Goal: Task Accomplishment & Management: Complete application form

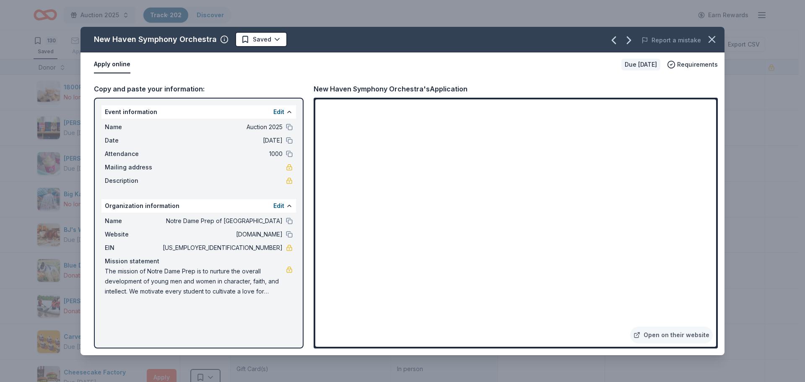
scroll to position [1091, 0]
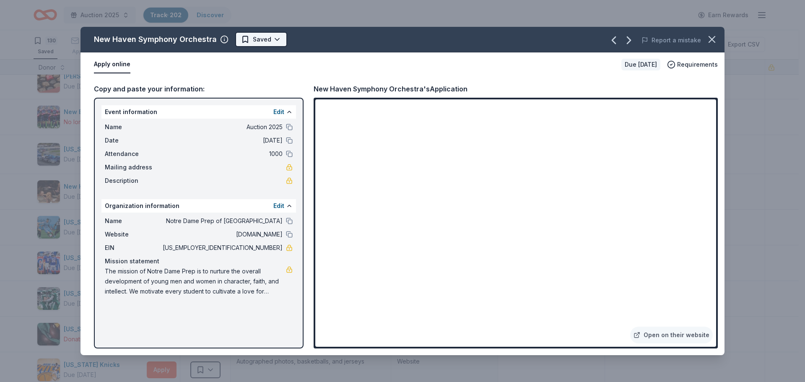
click at [269, 41] on html "Auction 2025 Track · 202 Discover Earn Rewards 130 Saved 60 Applied 6 Approved …" at bounding box center [402, 191] width 805 height 382
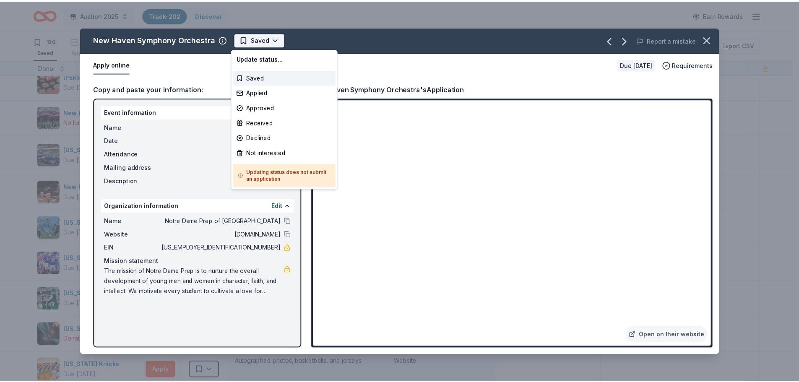
scroll to position [0, 0]
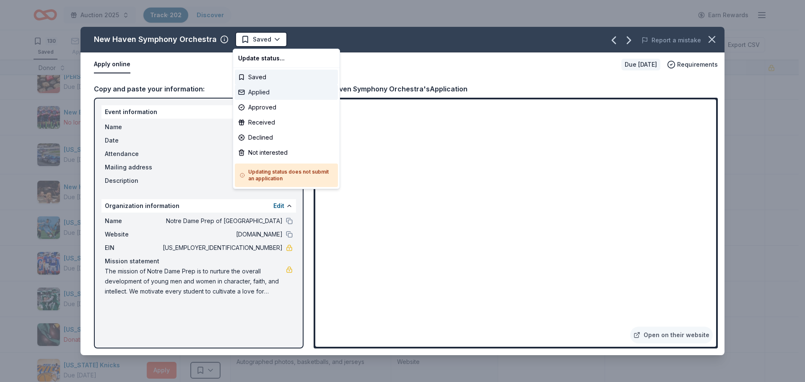
click at [264, 91] on div "Applied" at bounding box center [286, 92] width 103 height 15
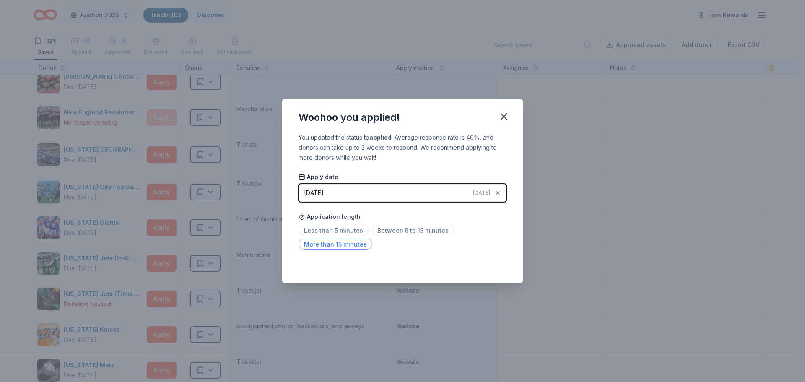
click at [335, 244] on span "More than 15 minutes" at bounding box center [336, 244] width 74 height 11
click at [504, 115] on icon "button" at bounding box center [504, 117] width 6 height 6
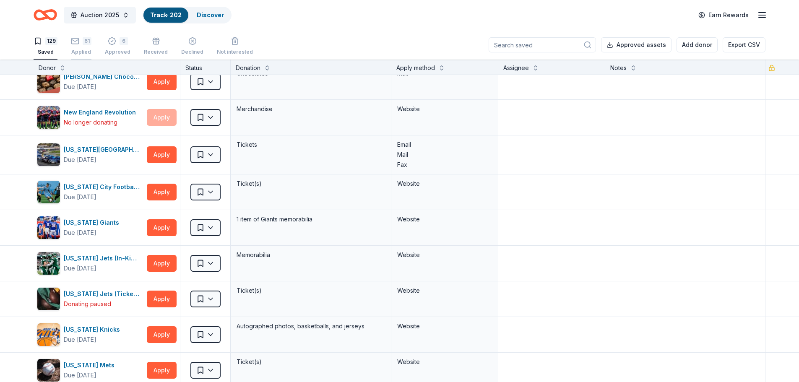
click at [80, 44] on div "61" at bounding box center [81, 41] width 21 height 8
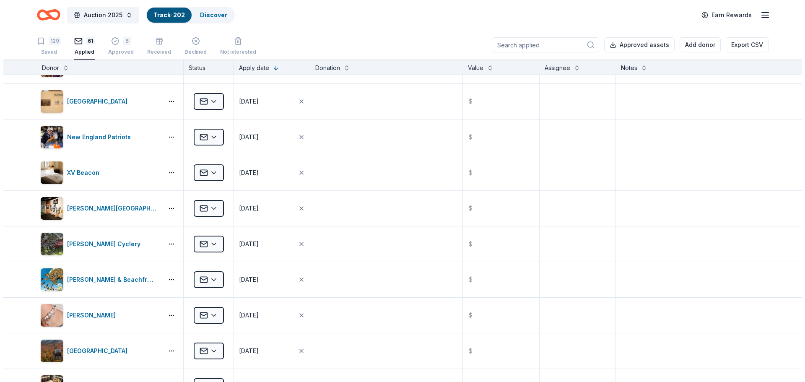
scroll to position [126, 0]
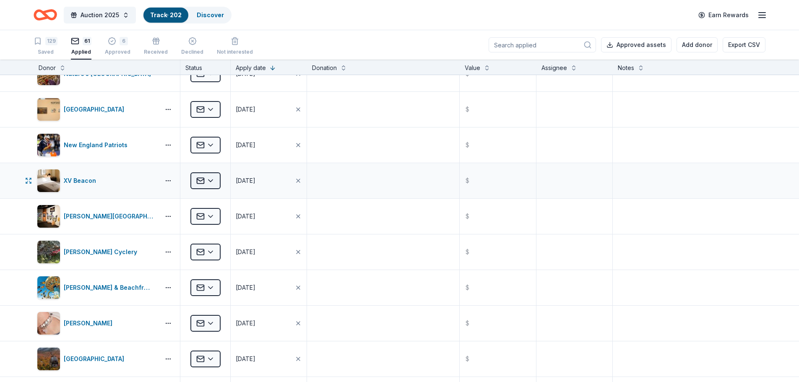
click at [208, 180] on html "Auction 2025 Track · 202 Discover Earn Rewards 129 Saved 61 Applied 6 Approved …" at bounding box center [399, 191] width 799 height 382
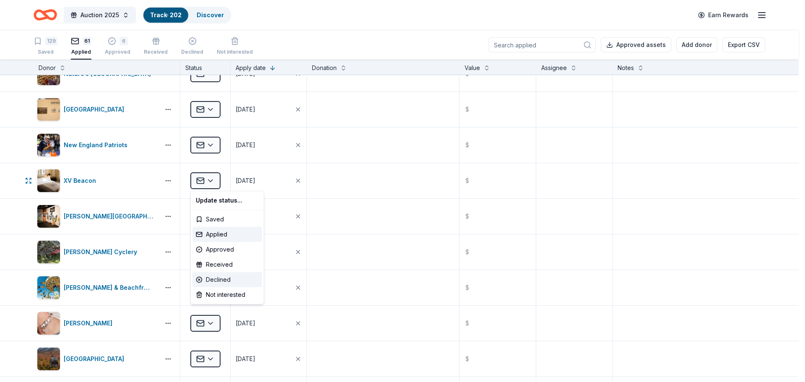
click at [211, 281] on div "Declined" at bounding box center [228, 279] width 70 height 15
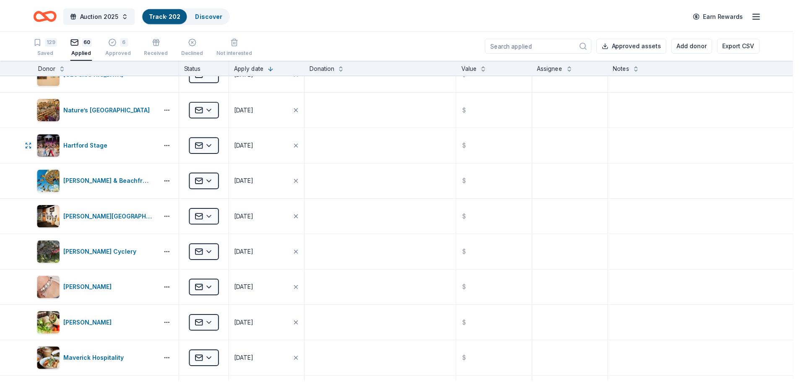
scroll to position [0, 0]
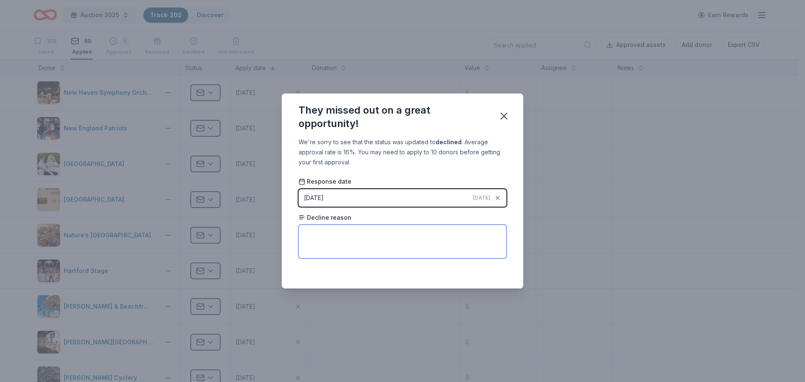
click at [326, 243] on textarea at bounding box center [403, 242] width 208 height 34
type textarea "none given"
click at [507, 114] on icon "button" at bounding box center [504, 116] width 6 height 6
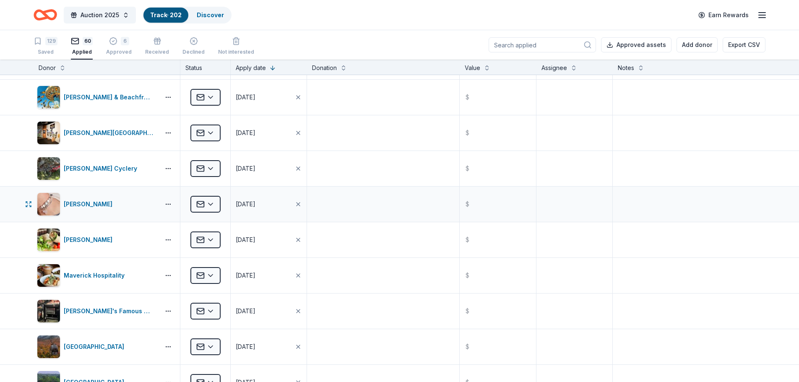
scroll to position [210, 0]
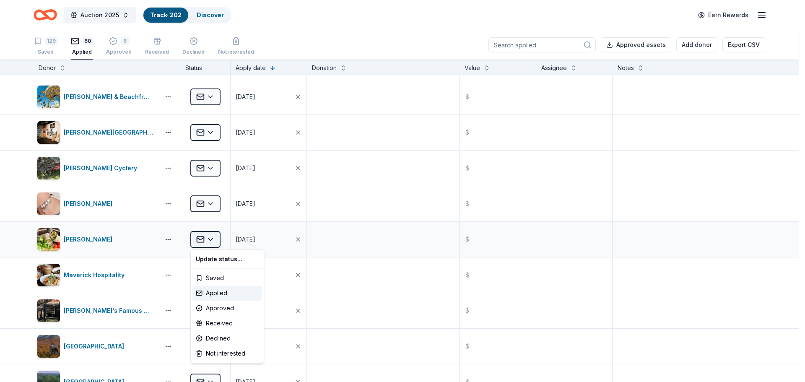
click at [211, 240] on html "Auction 2025 Track · 202 Discover Earn Rewards 129 Saved 60 Applied 6 Approved …" at bounding box center [402, 191] width 805 height 382
click at [203, 336] on div "Declined" at bounding box center [228, 338] width 70 height 15
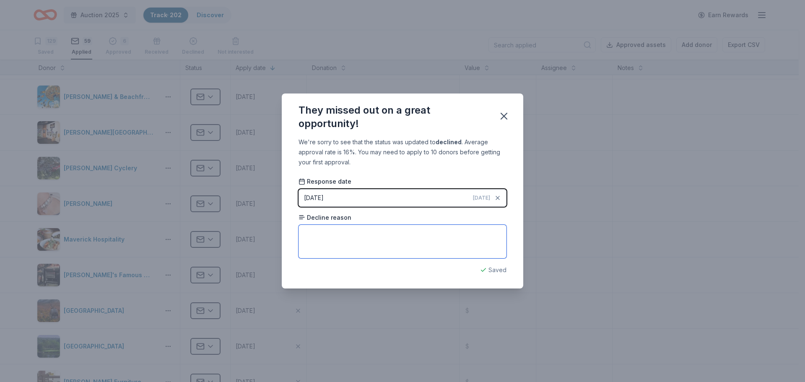
click at [330, 240] on textarea at bounding box center [403, 242] width 208 height 34
type textarea "support organizations in the [GEOGRAPHIC_DATA] area"
click at [503, 118] on icon "button" at bounding box center [504, 116] width 12 height 12
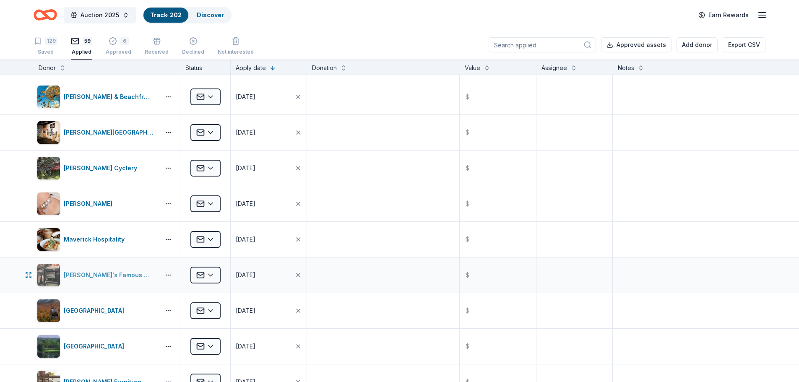
scroll to position [252, 0]
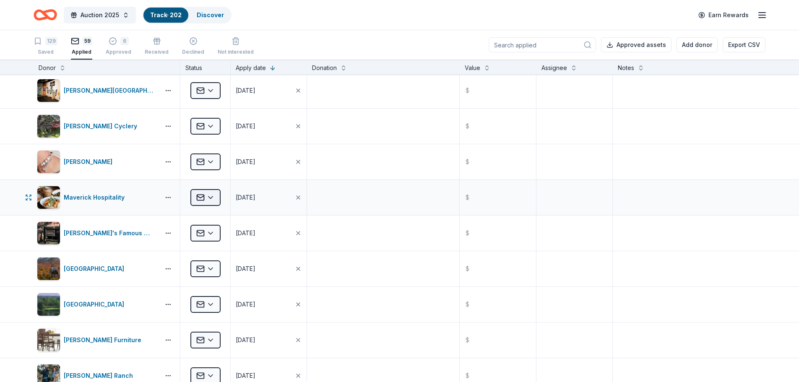
click at [211, 195] on html "Auction 2025 Track · 202 Discover Earn Rewards 129 Saved 59 Applied 6 Approved …" at bounding box center [399, 191] width 799 height 382
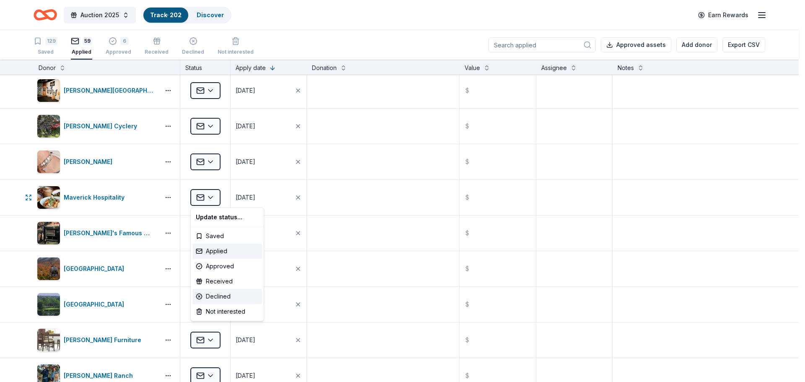
click at [215, 295] on div "Declined" at bounding box center [228, 296] width 70 height 15
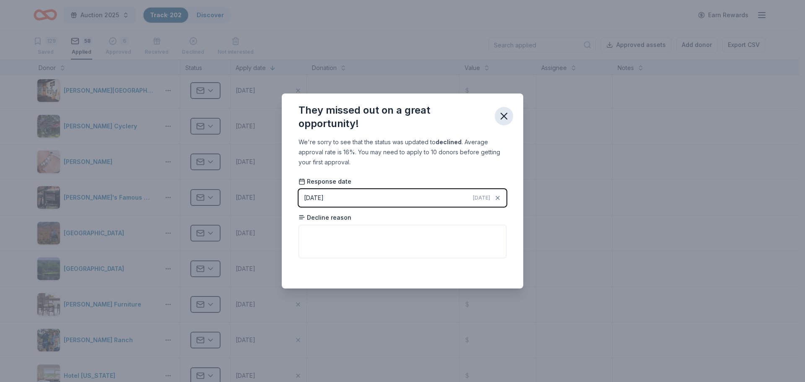
click at [506, 112] on icon "button" at bounding box center [504, 116] width 12 height 12
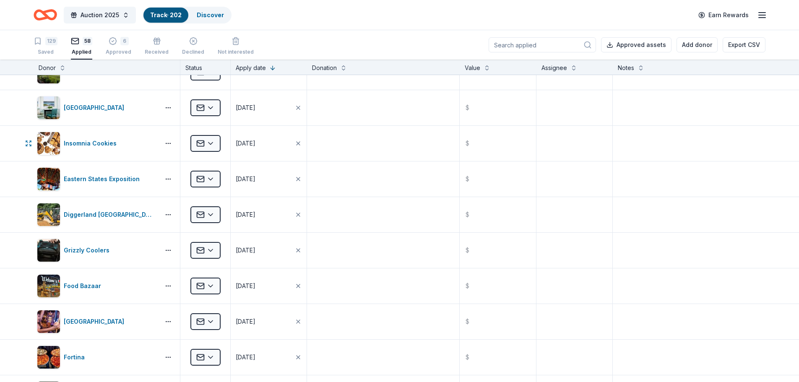
scroll to position [713, 0]
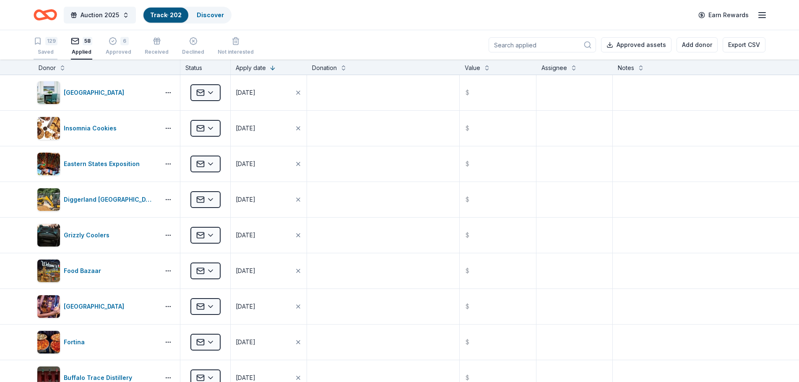
click at [52, 42] on div "129" at bounding box center [51, 41] width 12 height 8
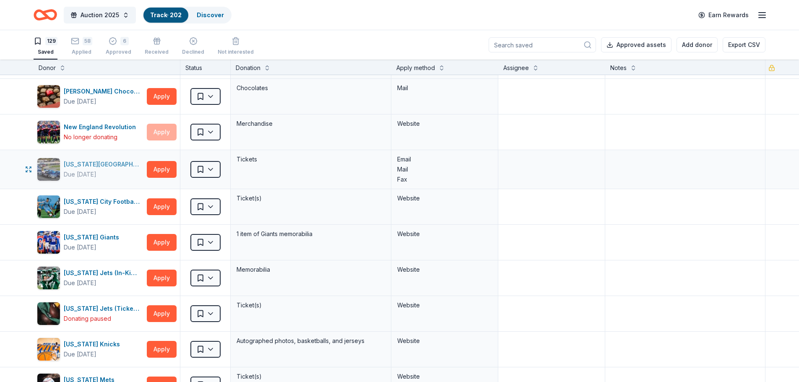
scroll to position [1091, 0]
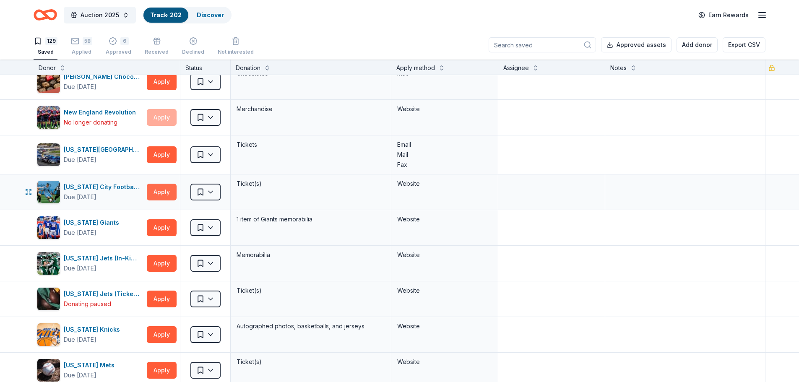
click at [159, 190] on button "Apply" at bounding box center [162, 192] width 30 height 17
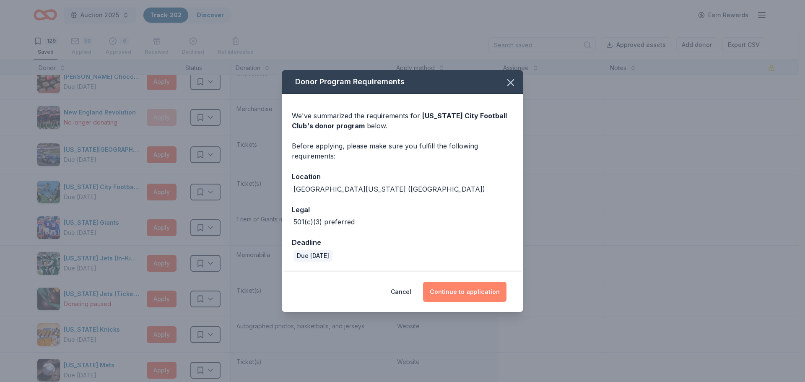
click at [471, 295] on button "Continue to application" at bounding box center [464, 292] width 83 height 20
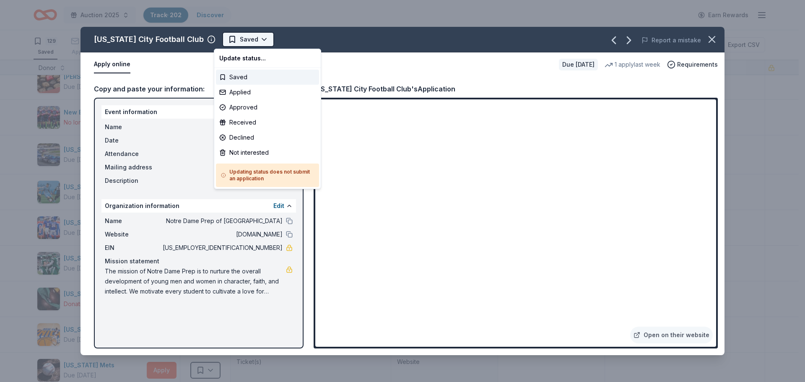
click at [237, 42] on html "Auction 2025 Track · 202 Discover Earn Rewards 129 Saved 58 Applied 6 Approved …" at bounding box center [402, 191] width 805 height 382
click at [237, 91] on div "Applied" at bounding box center [267, 92] width 103 height 15
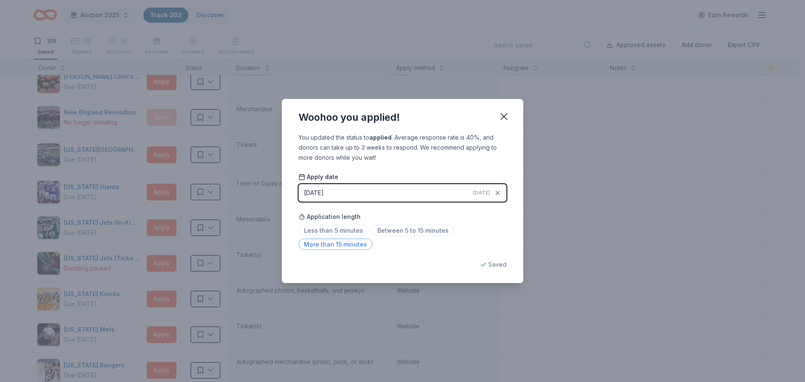
click at [351, 245] on span "More than 15 minutes" at bounding box center [336, 244] width 74 height 11
click at [500, 116] on icon "button" at bounding box center [504, 117] width 12 height 12
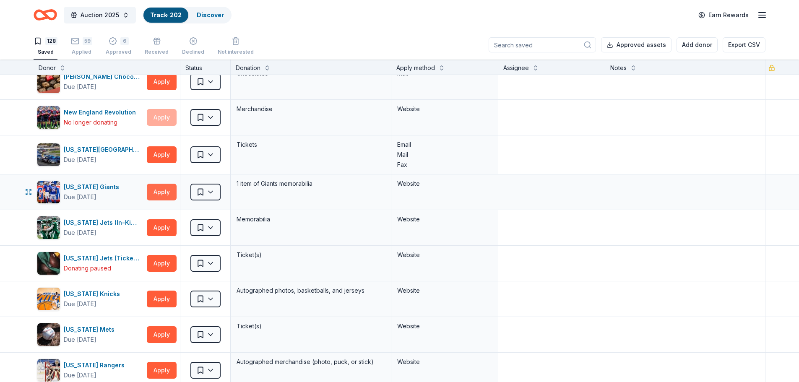
click at [160, 191] on button "Apply" at bounding box center [162, 192] width 30 height 17
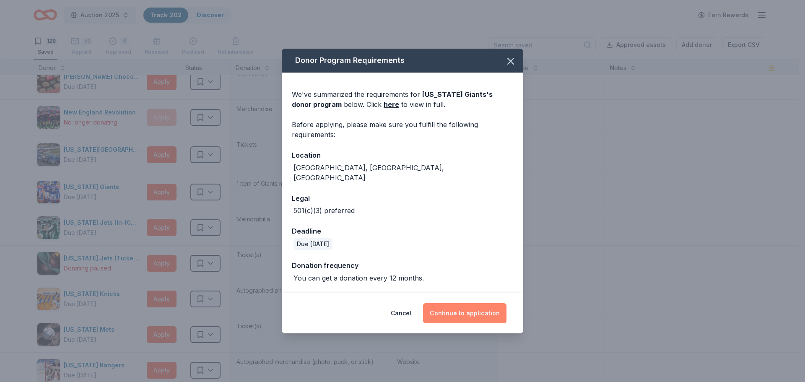
click at [478, 312] on button "Continue to application" at bounding box center [464, 313] width 83 height 20
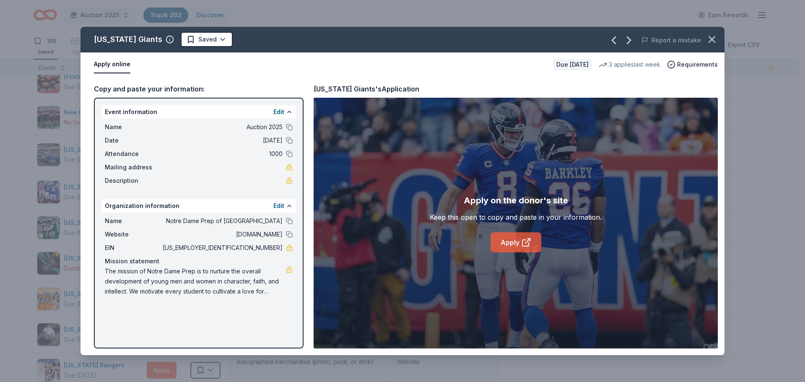
click at [506, 240] on link "Apply" at bounding box center [516, 242] width 51 height 20
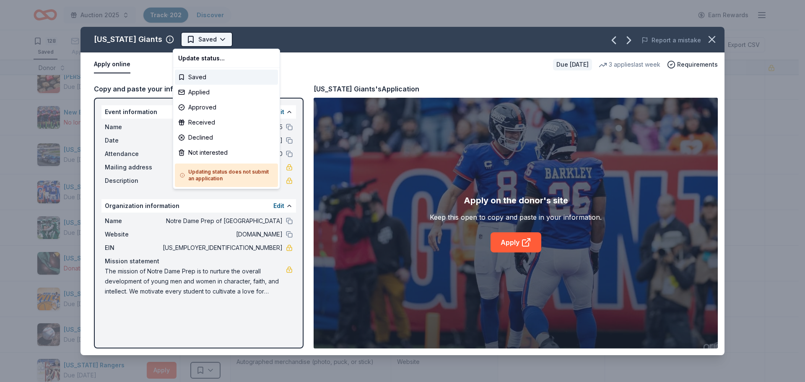
click at [202, 42] on html "Auction 2025 Track · 202 Discover Earn Rewards 128 Saved 59 Applied 6 Approved …" at bounding box center [402, 191] width 805 height 382
click at [193, 93] on div "Applied" at bounding box center [226, 92] width 103 height 15
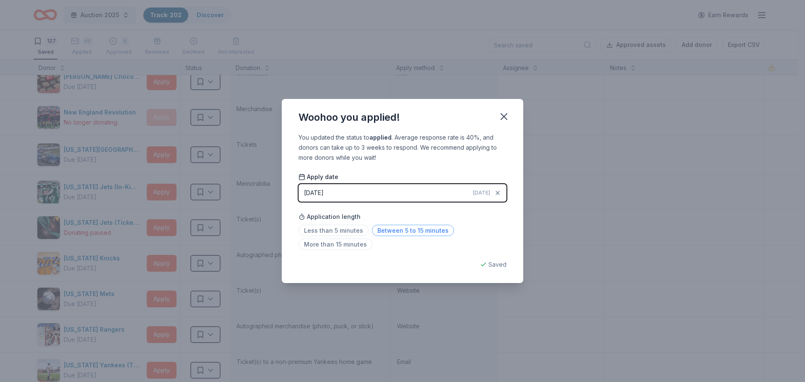
click at [416, 235] on span "Between 5 to 15 minutes" at bounding box center [413, 230] width 82 height 11
click at [504, 114] on icon "button" at bounding box center [504, 117] width 12 height 12
